Goal: Task Accomplishment & Management: Complete application form

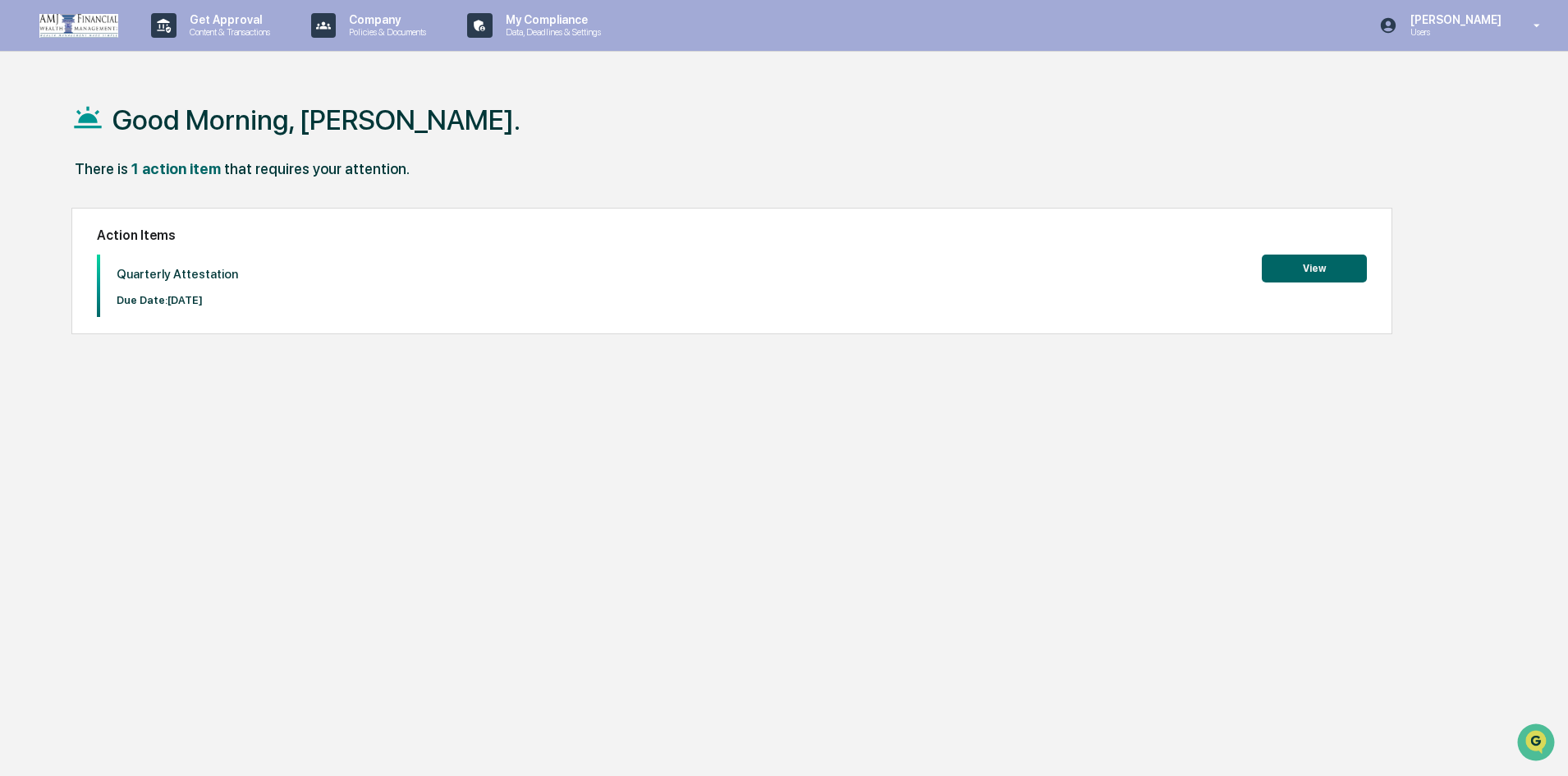
click at [1340, 277] on button "View" at bounding box center [1314, 268] width 105 height 28
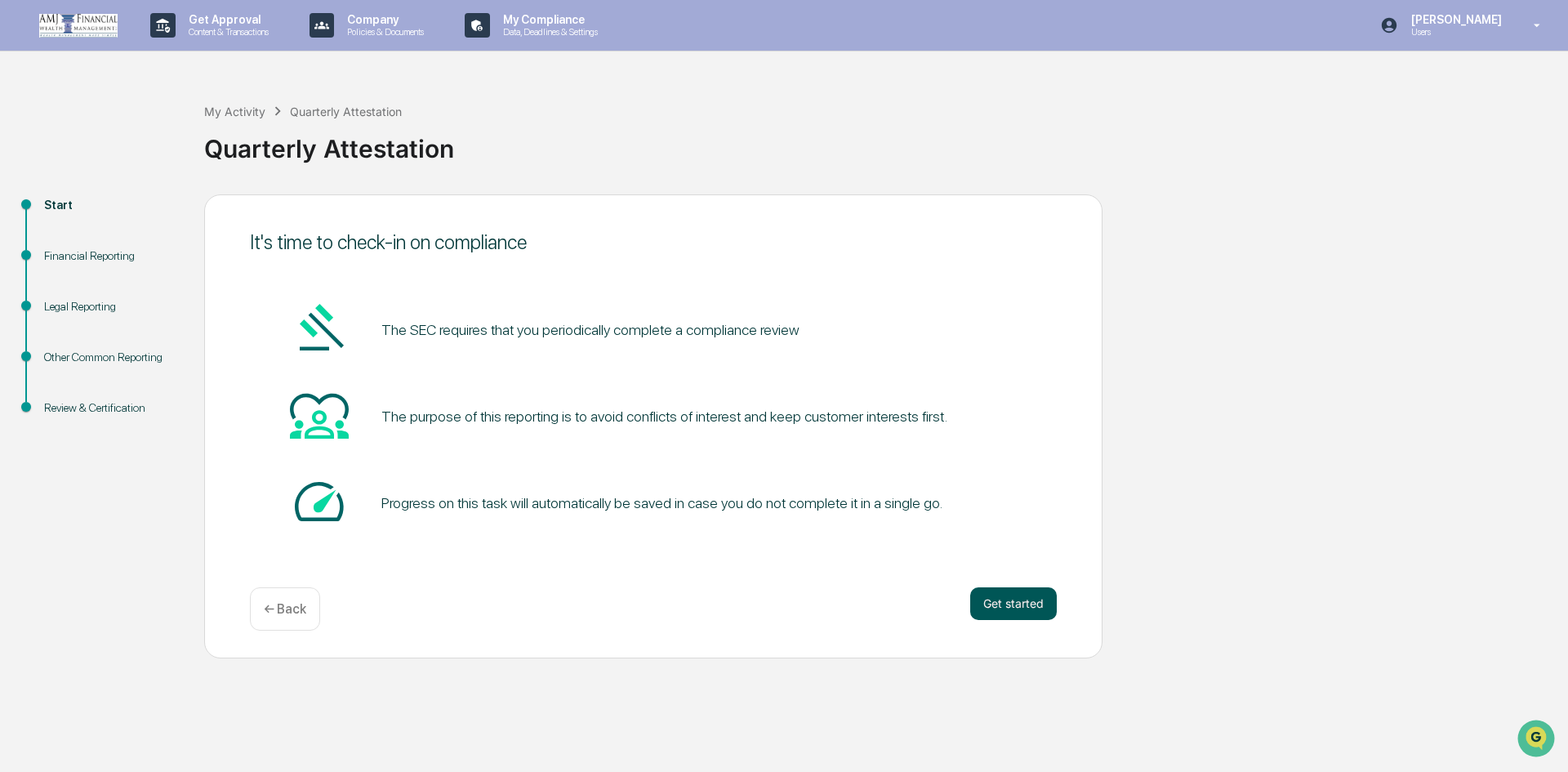
click at [1001, 596] on button "Get started" at bounding box center [1014, 603] width 86 height 33
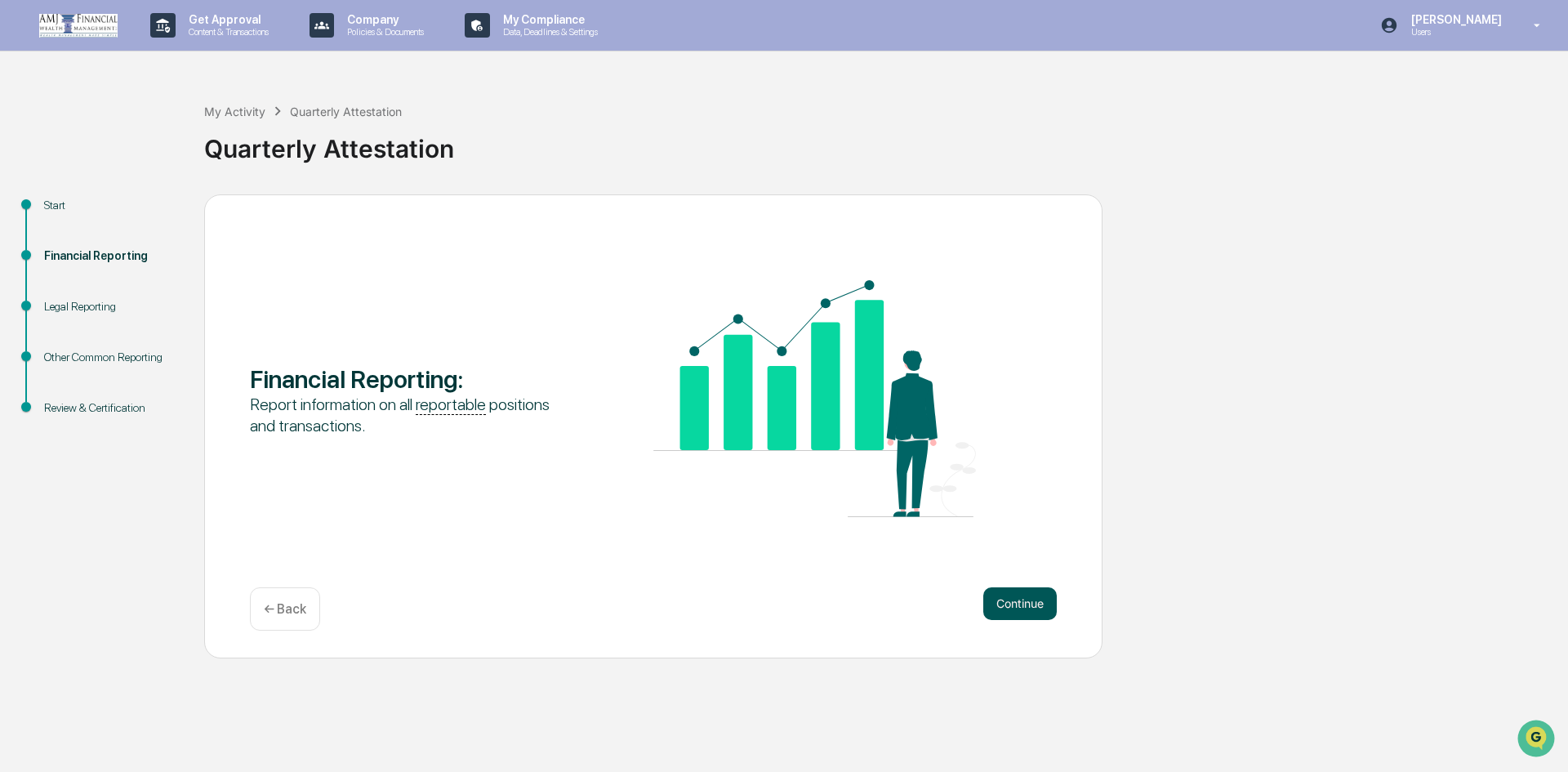
click at [1011, 605] on button "Continue" at bounding box center [1020, 603] width 73 height 33
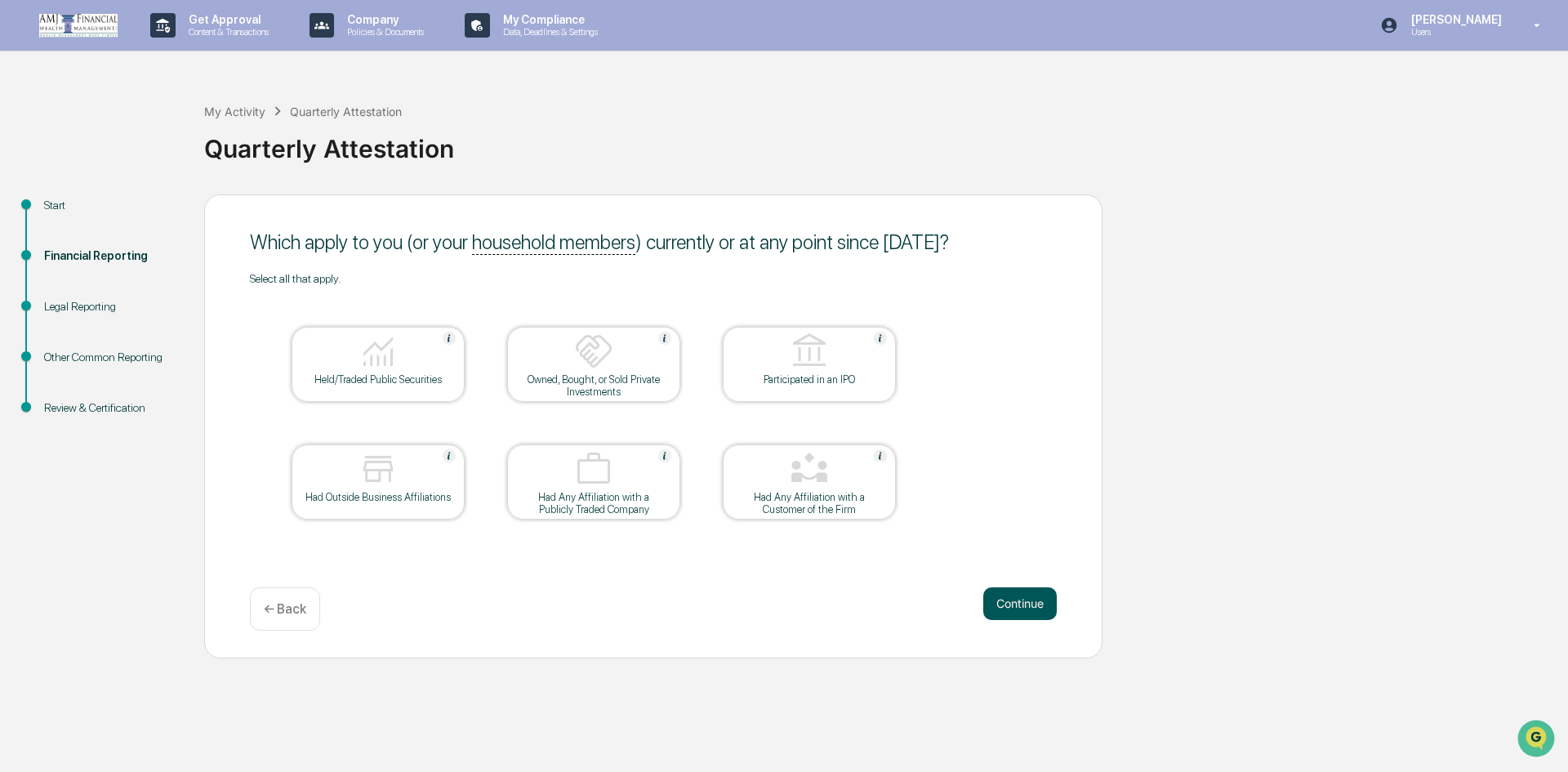
click at [1030, 598] on button "Continue" at bounding box center [1020, 603] width 73 height 33
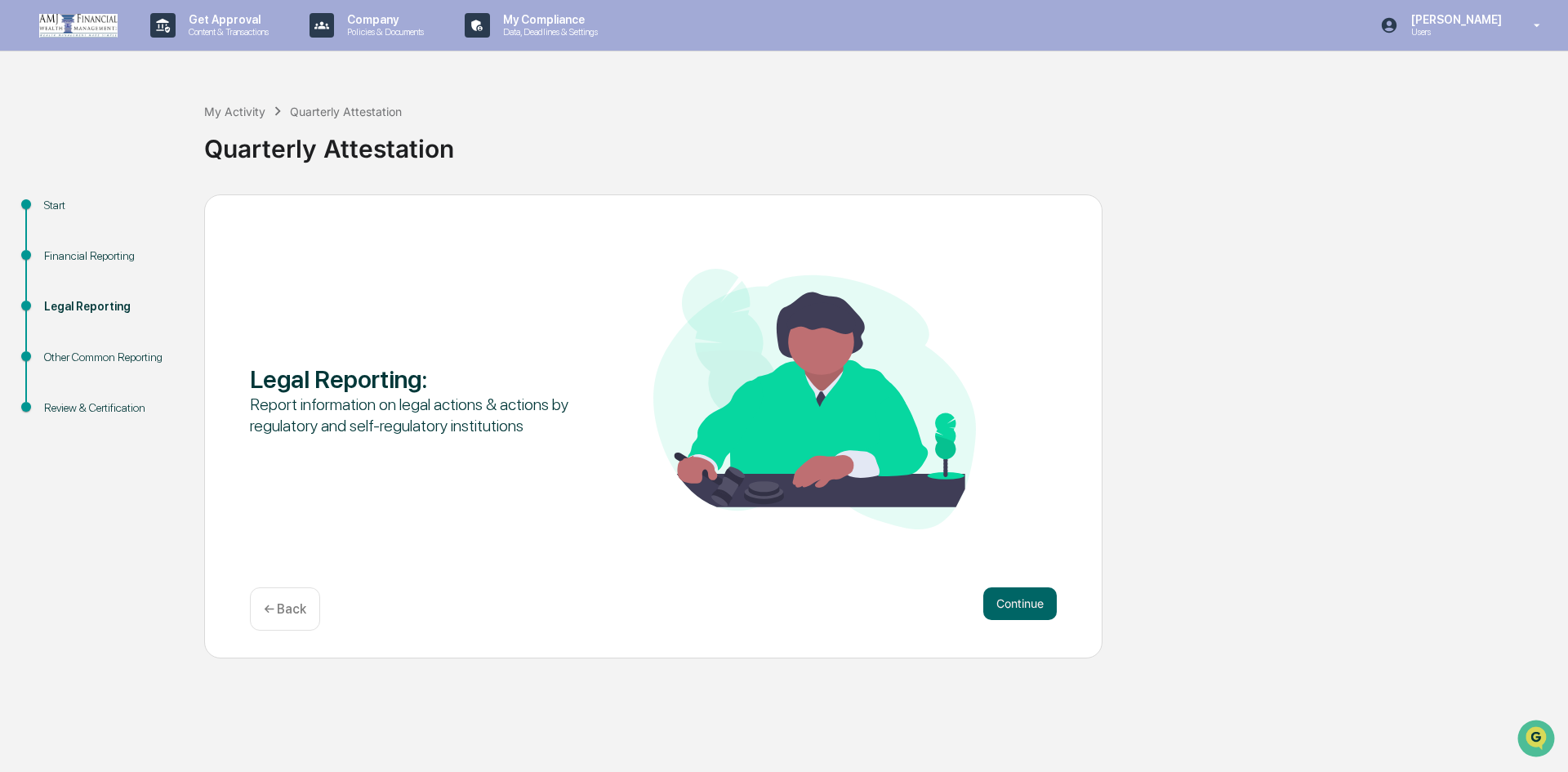
click at [1030, 598] on button "Continue" at bounding box center [1020, 603] width 73 height 33
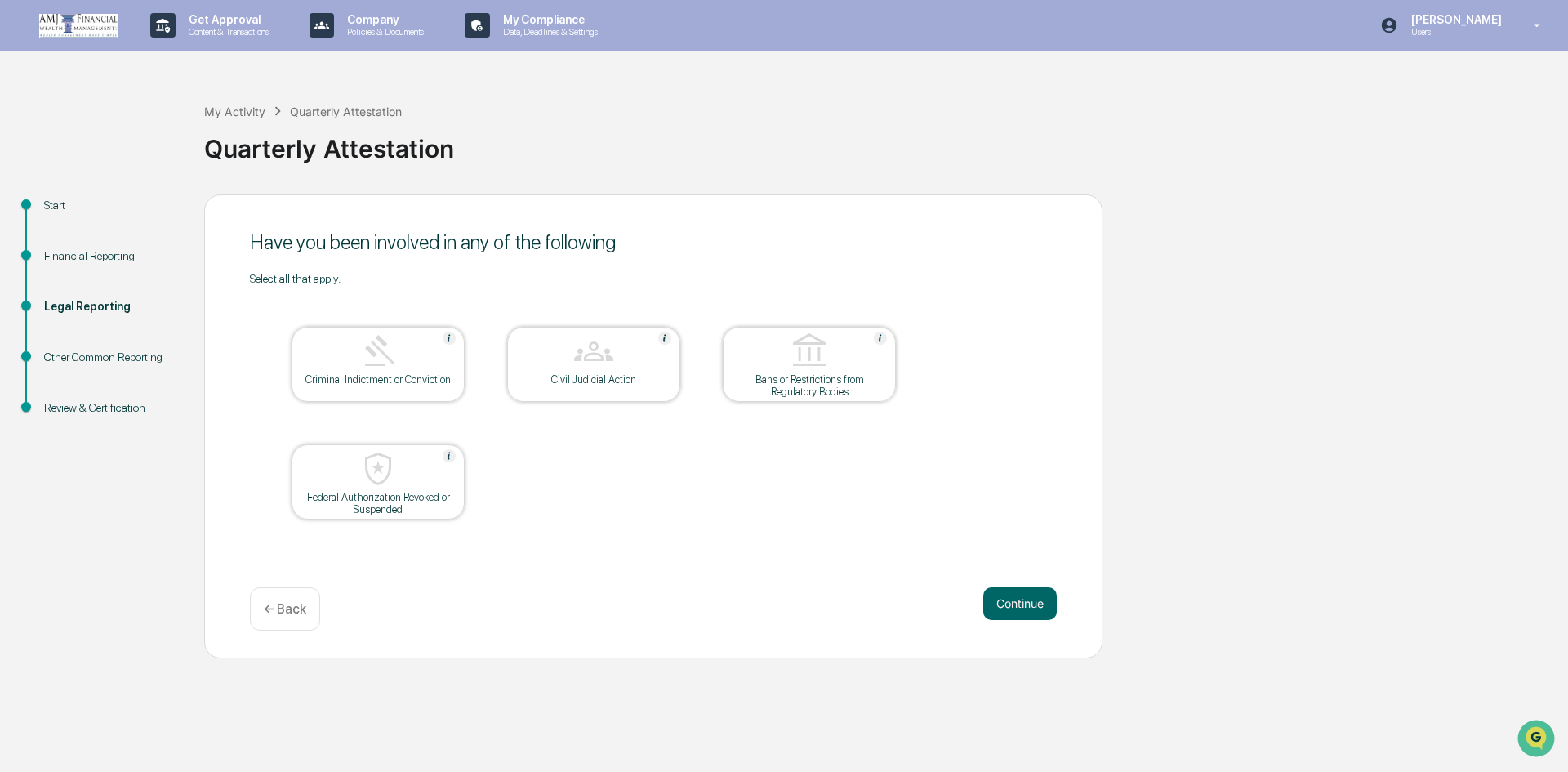
click at [1030, 598] on button "Continue" at bounding box center [1020, 603] width 73 height 33
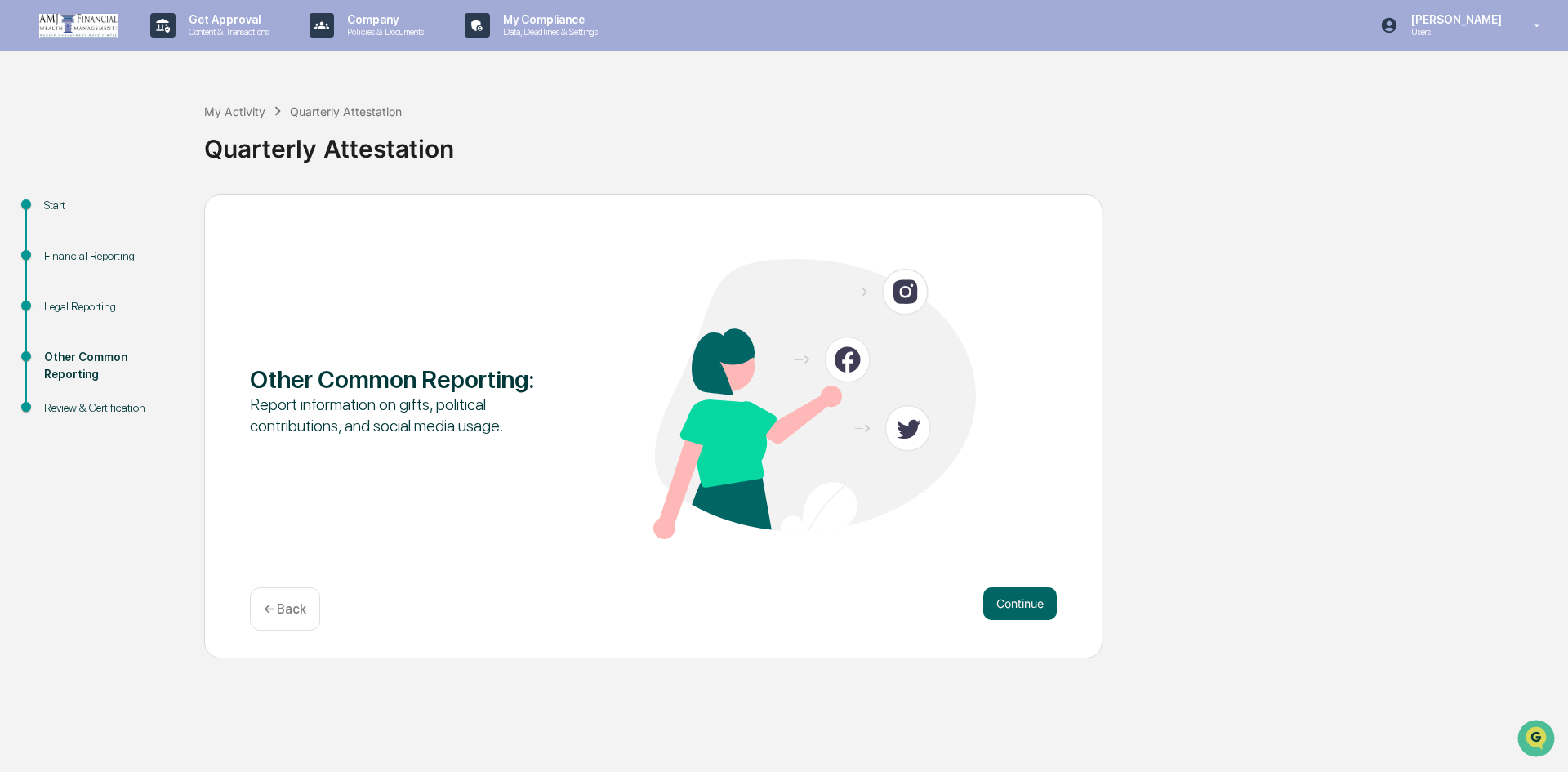
click at [1030, 598] on button "Continue" at bounding box center [1020, 603] width 73 height 33
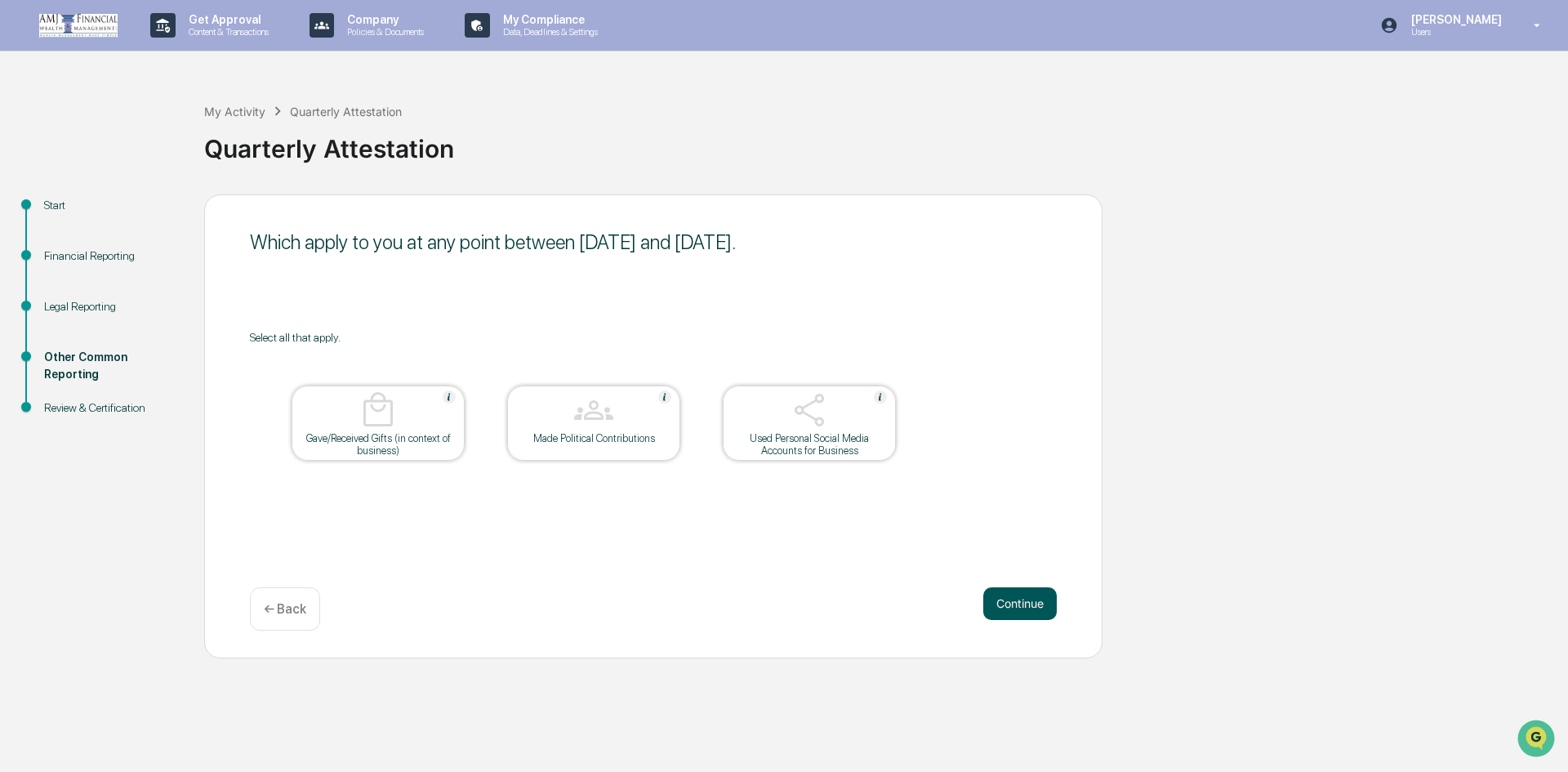
click at [1002, 592] on button "Continue" at bounding box center [1020, 603] width 73 height 33
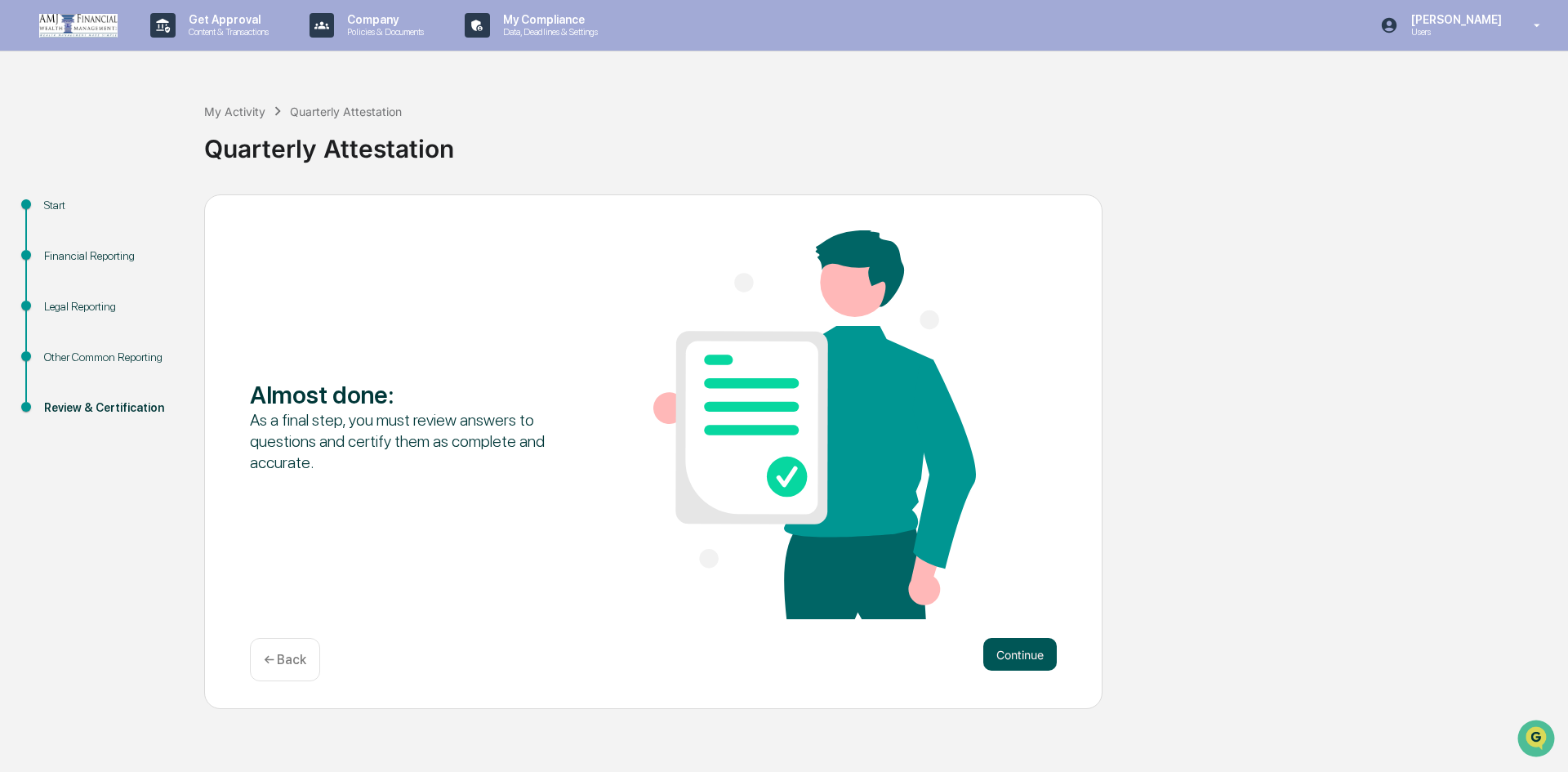
click at [1024, 644] on button "Continue" at bounding box center [1020, 654] width 73 height 33
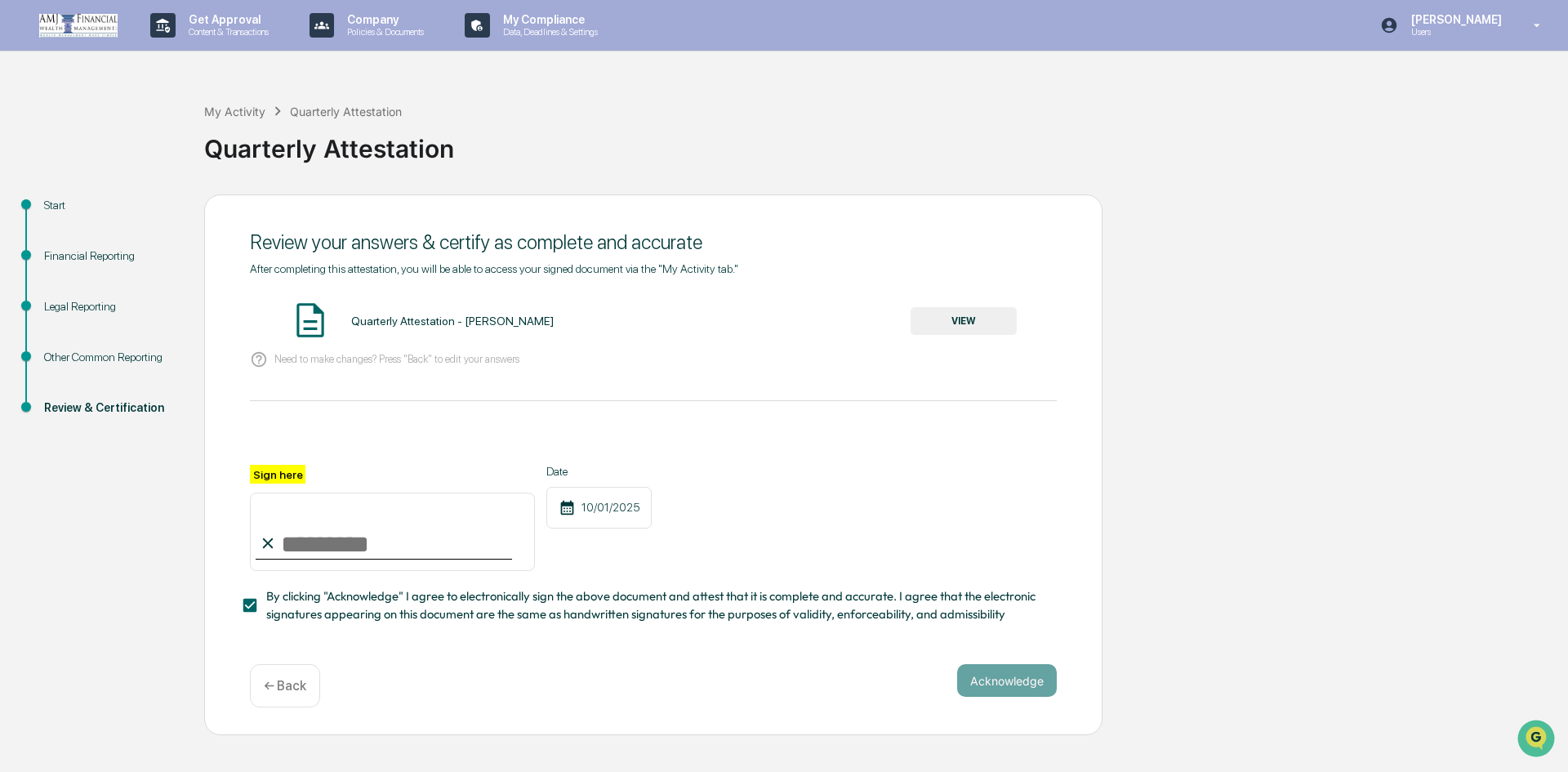
click at [294, 544] on input "Sign here" at bounding box center [392, 531] width 285 height 78
type input "**********"
click at [989, 676] on button "Acknowledge" at bounding box center [1007, 679] width 100 height 33
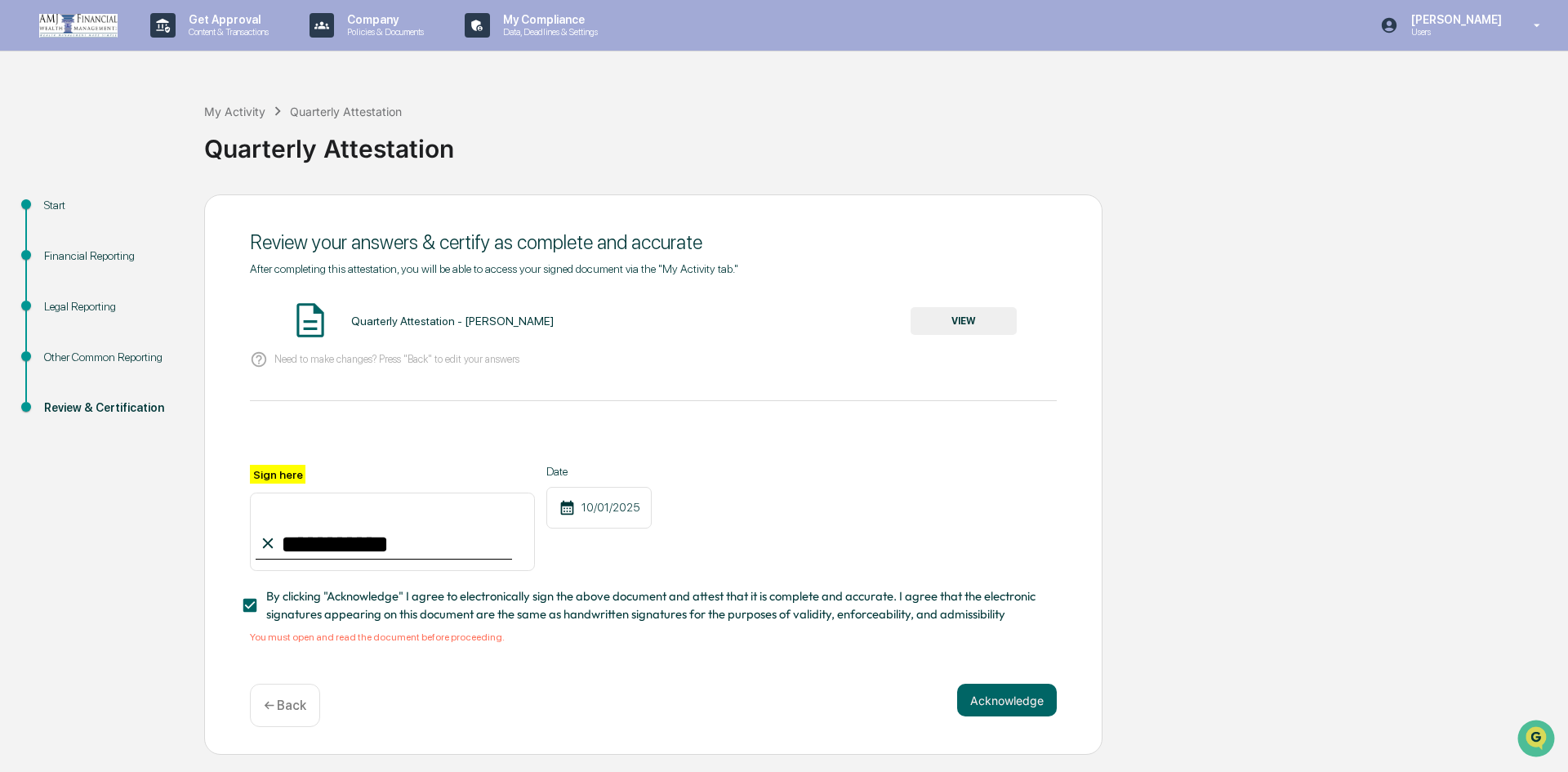
click at [954, 329] on button "VIEW" at bounding box center [963, 321] width 106 height 28
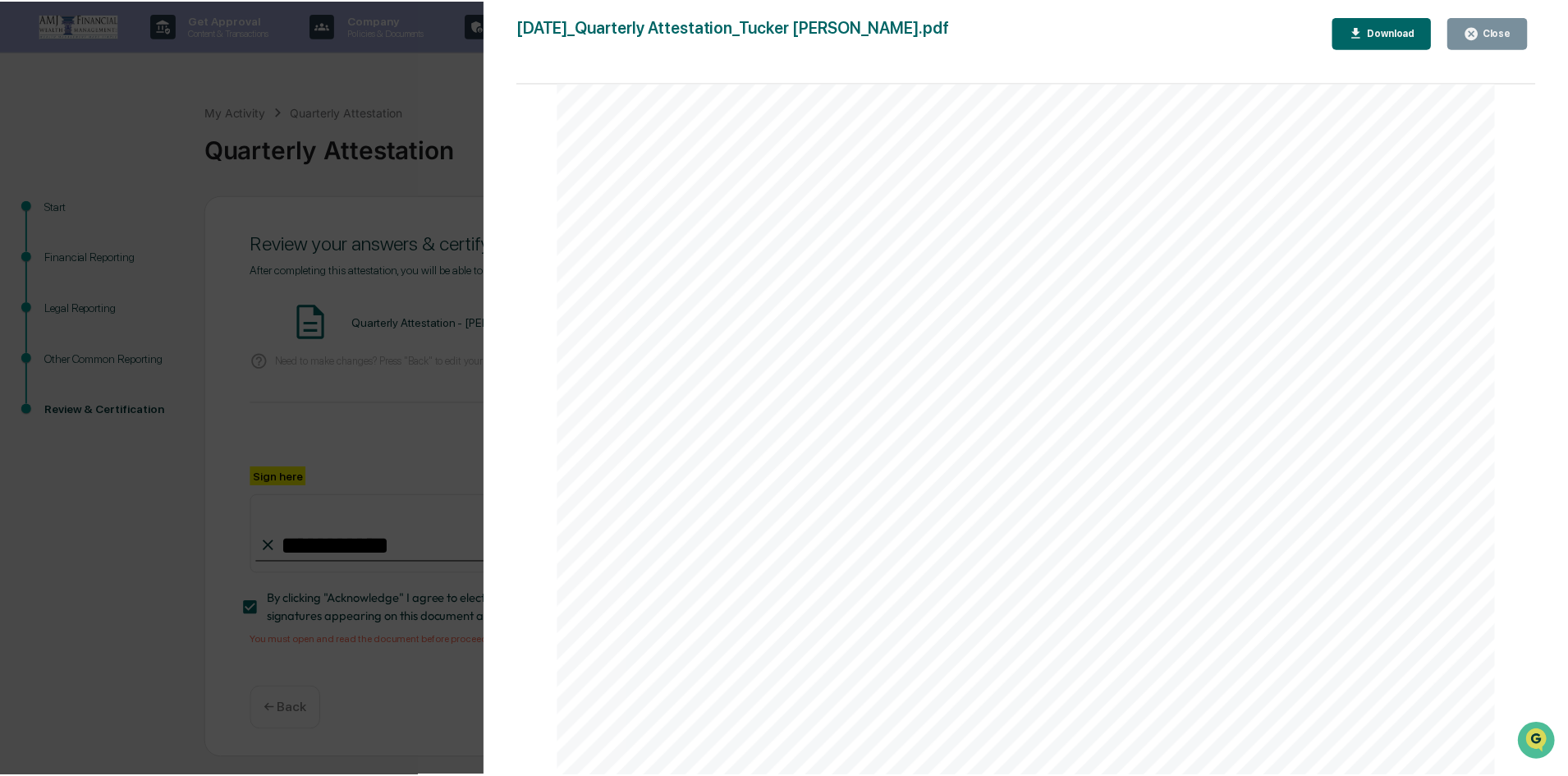
scroll to position [4838, 0]
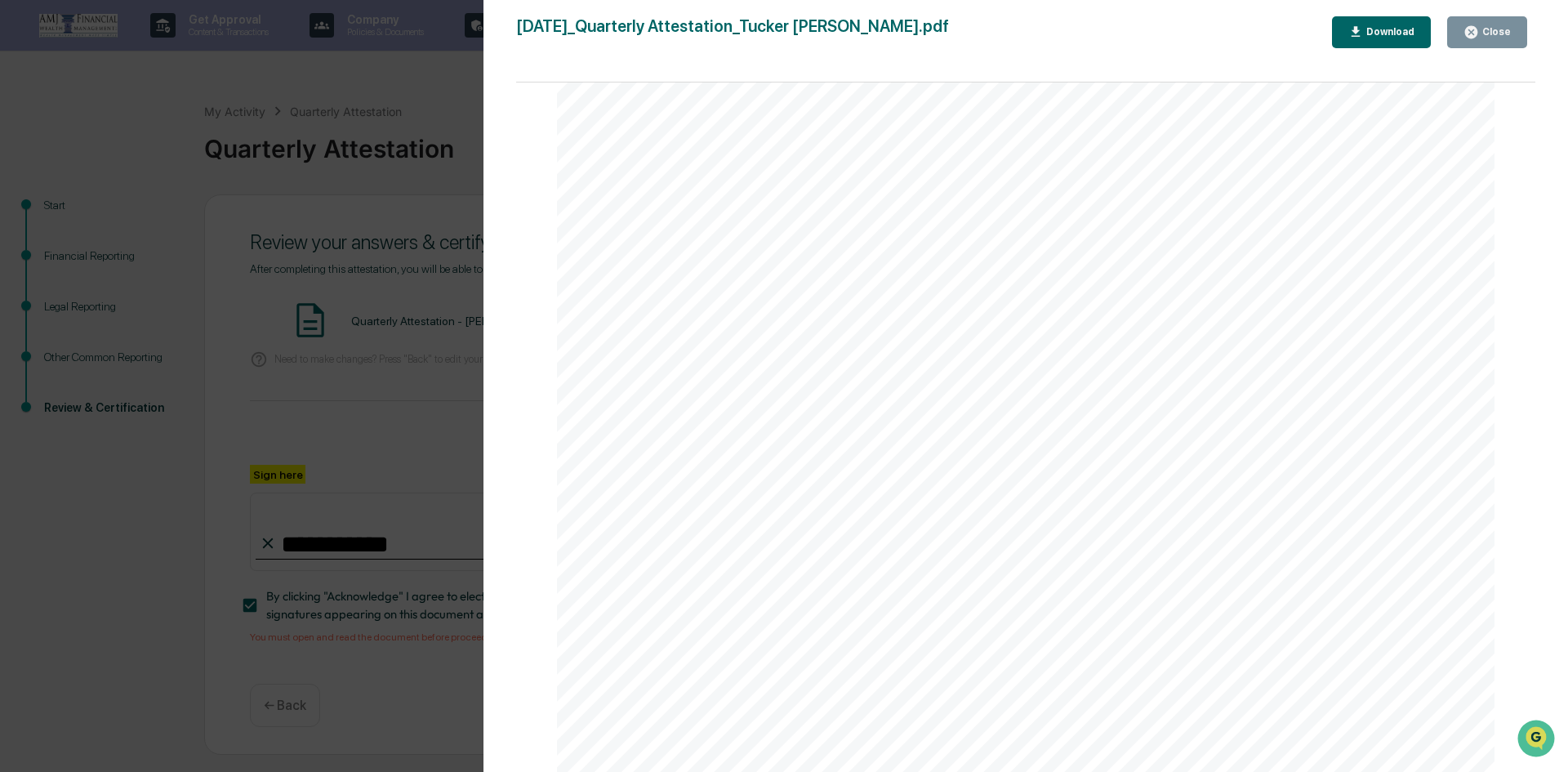
click at [1497, 41] on button "Close" at bounding box center [1487, 33] width 80 height 32
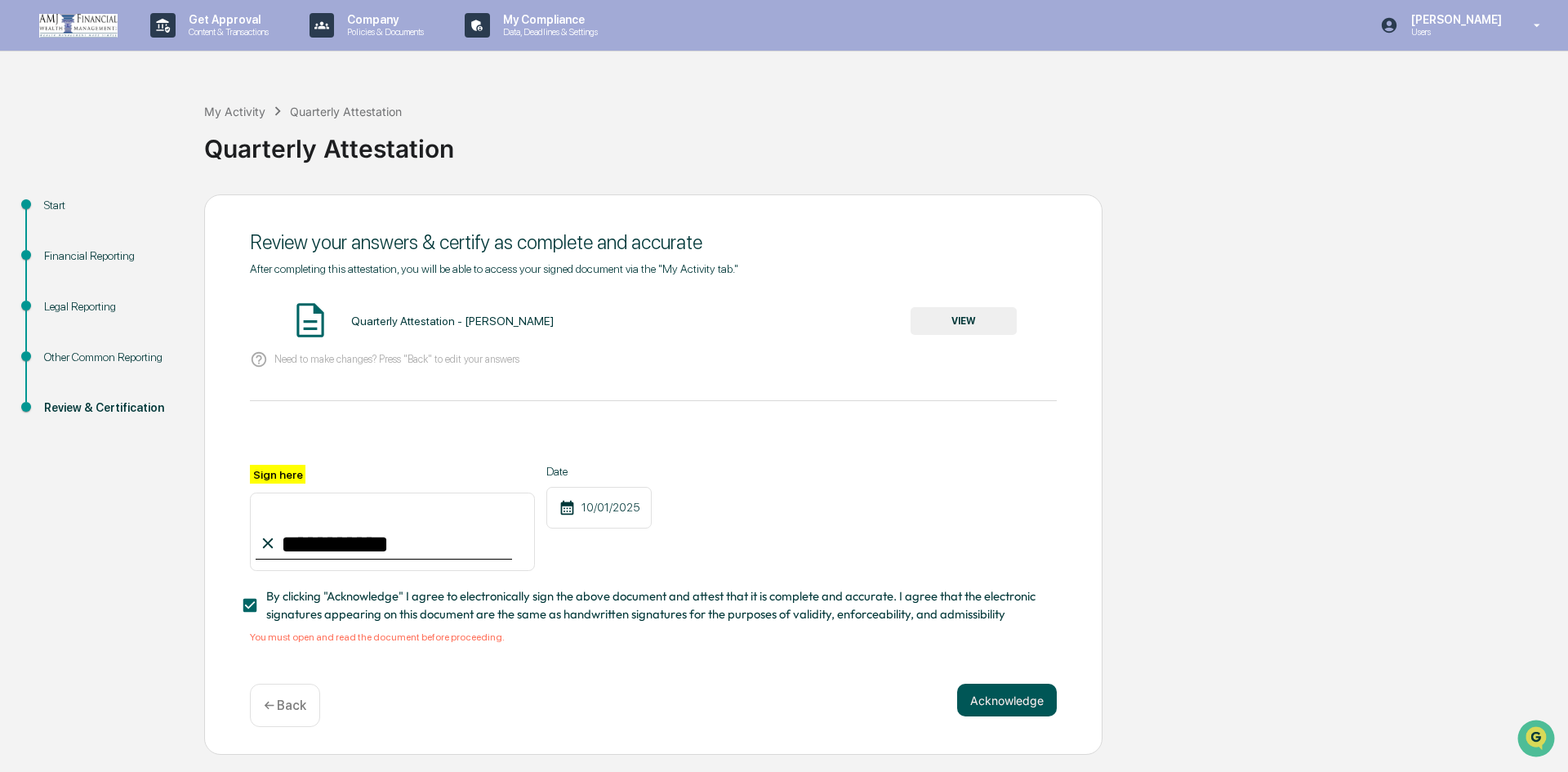
click at [1053, 698] on button "Acknowledge" at bounding box center [1007, 700] width 100 height 33
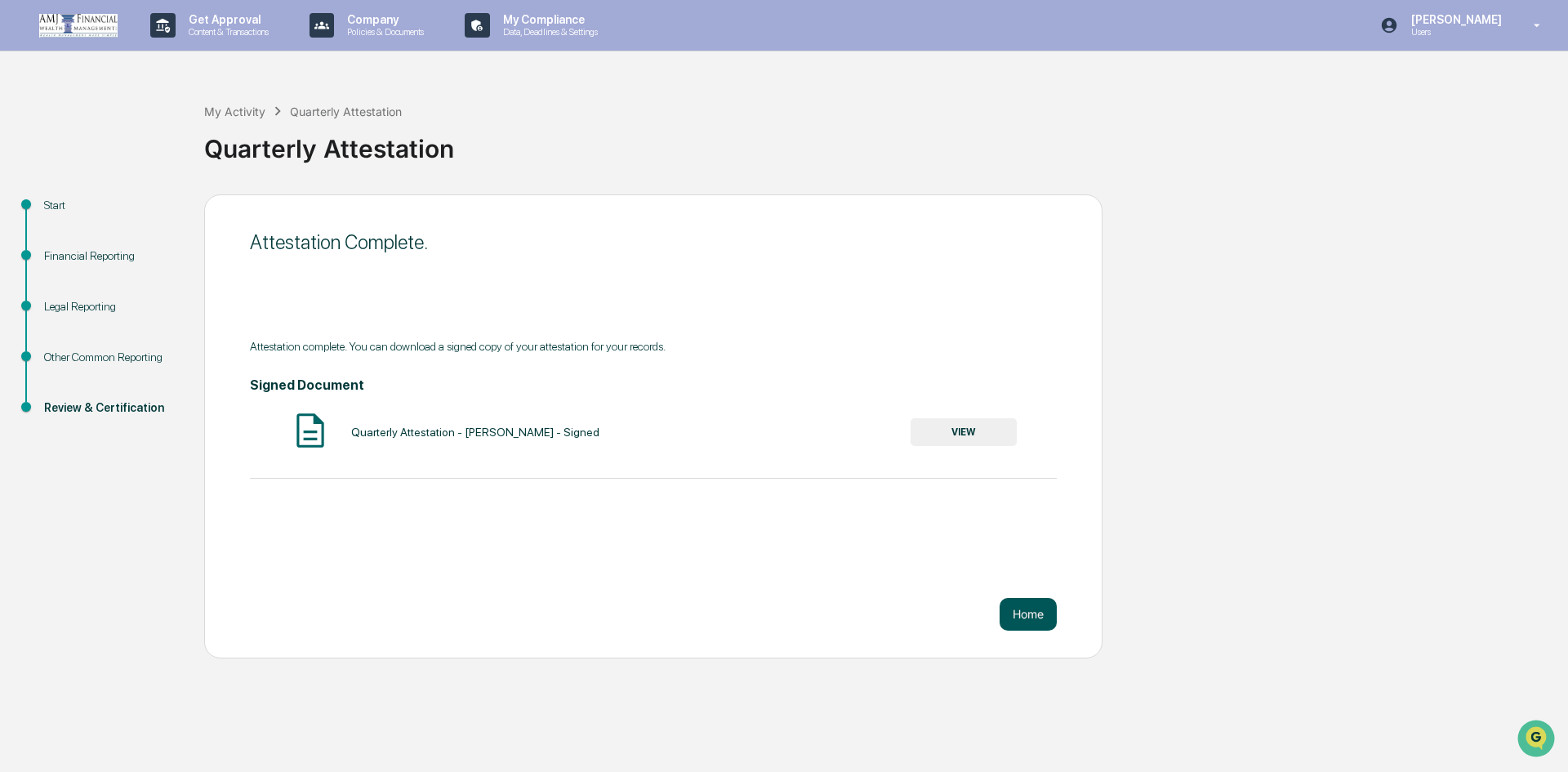
click at [1021, 622] on button "Home" at bounding box center [1028, 613] width 57 height 33
